Goal: Find specific page/section: Find specific page/section

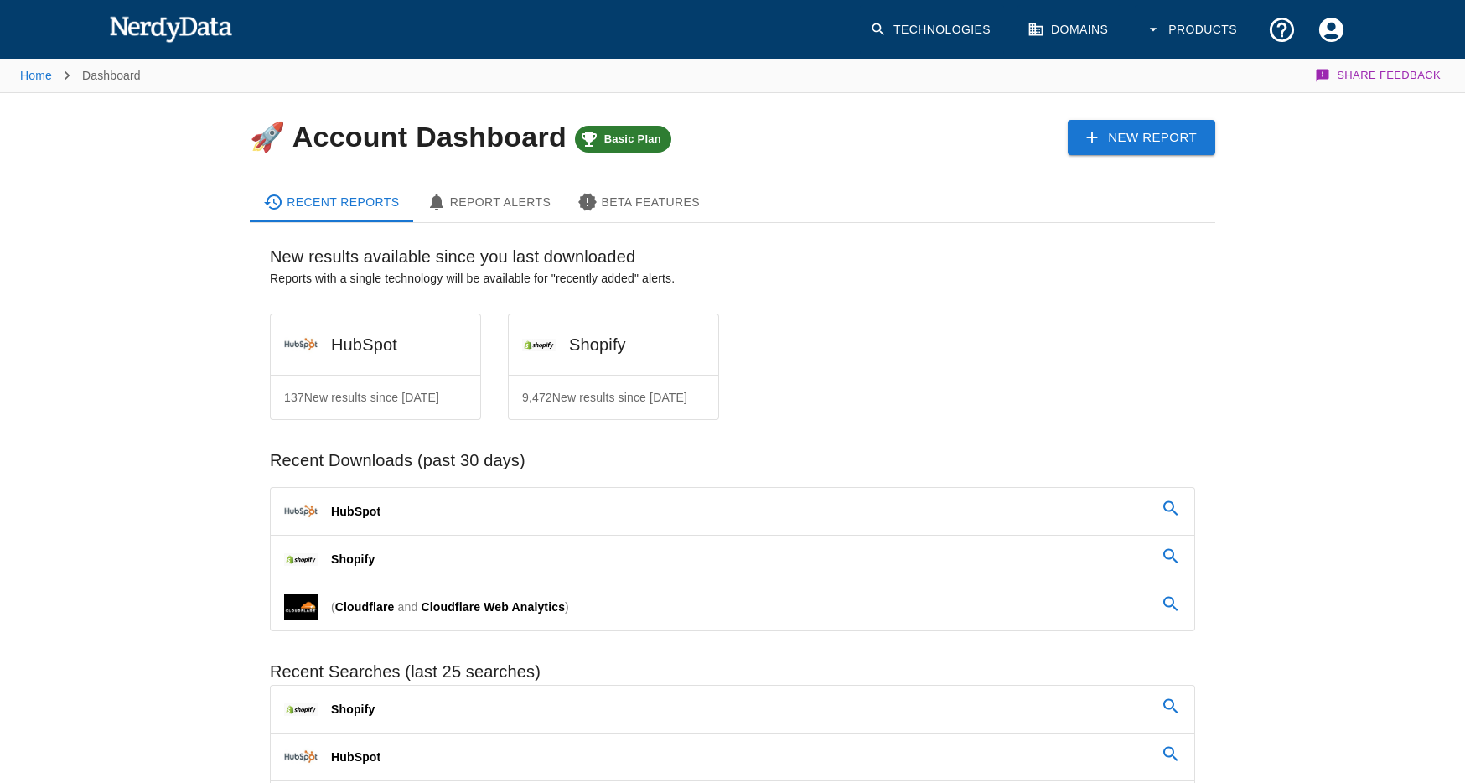
click at [1061, 28] on link "Domains" at bounding box center [1070, 29] width 104 height 49
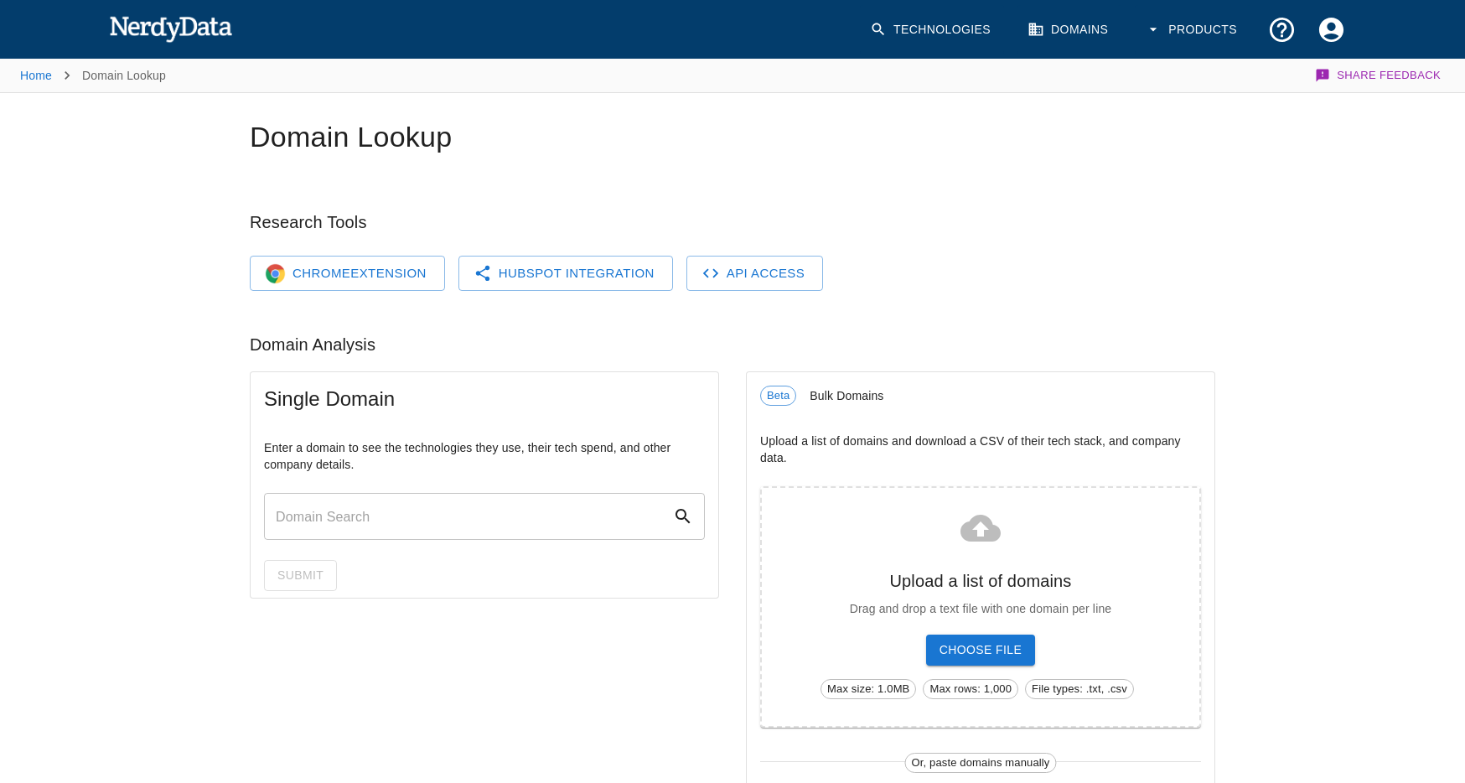
click at [940, 37] on link "Technologies" at bounding box center [932, 29] width 144 height 49
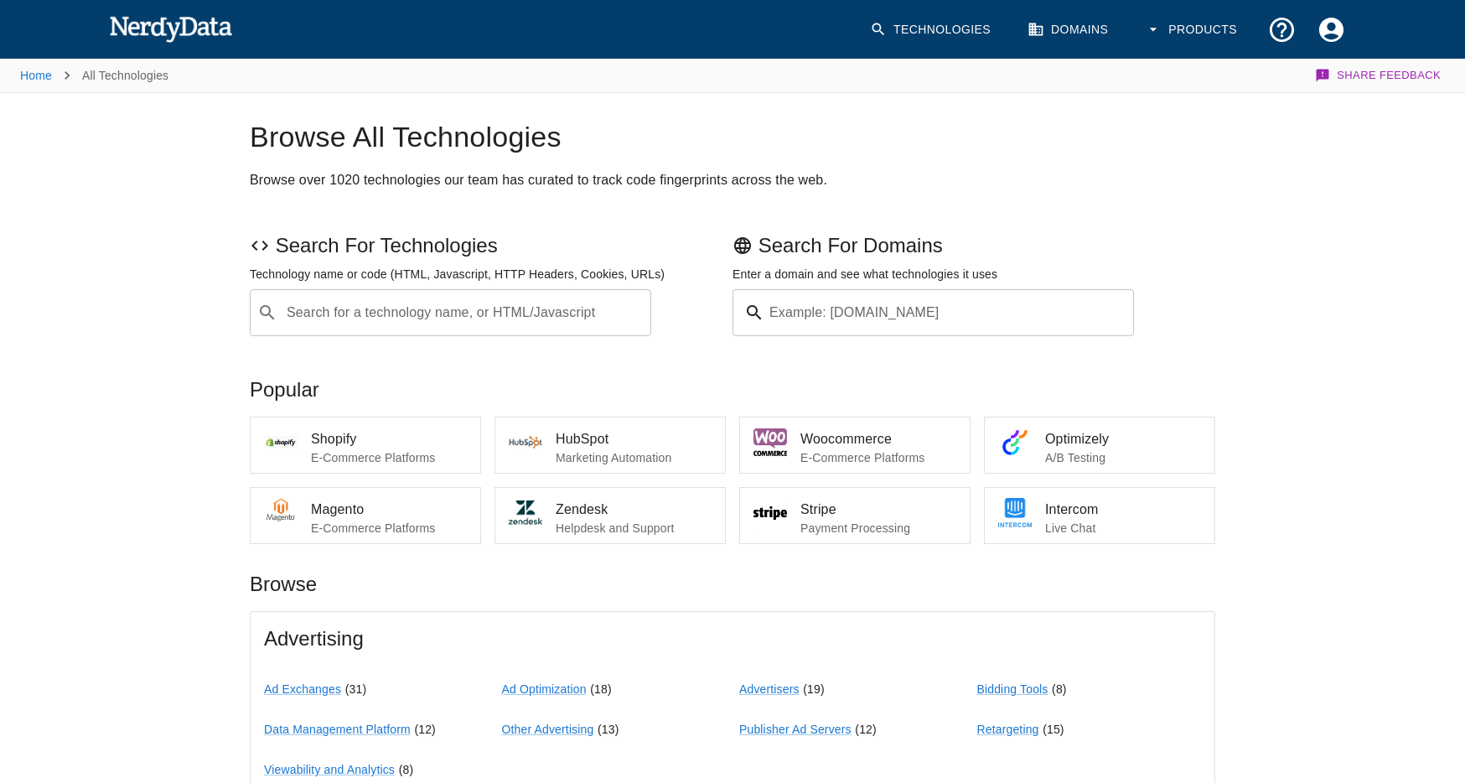
click at [937, 302] on input "Example: [DOMAIN_NAME]" at bounding box center [952, 312] width 363 height 47
